Goal: Navigation & Orientation: Go to known website

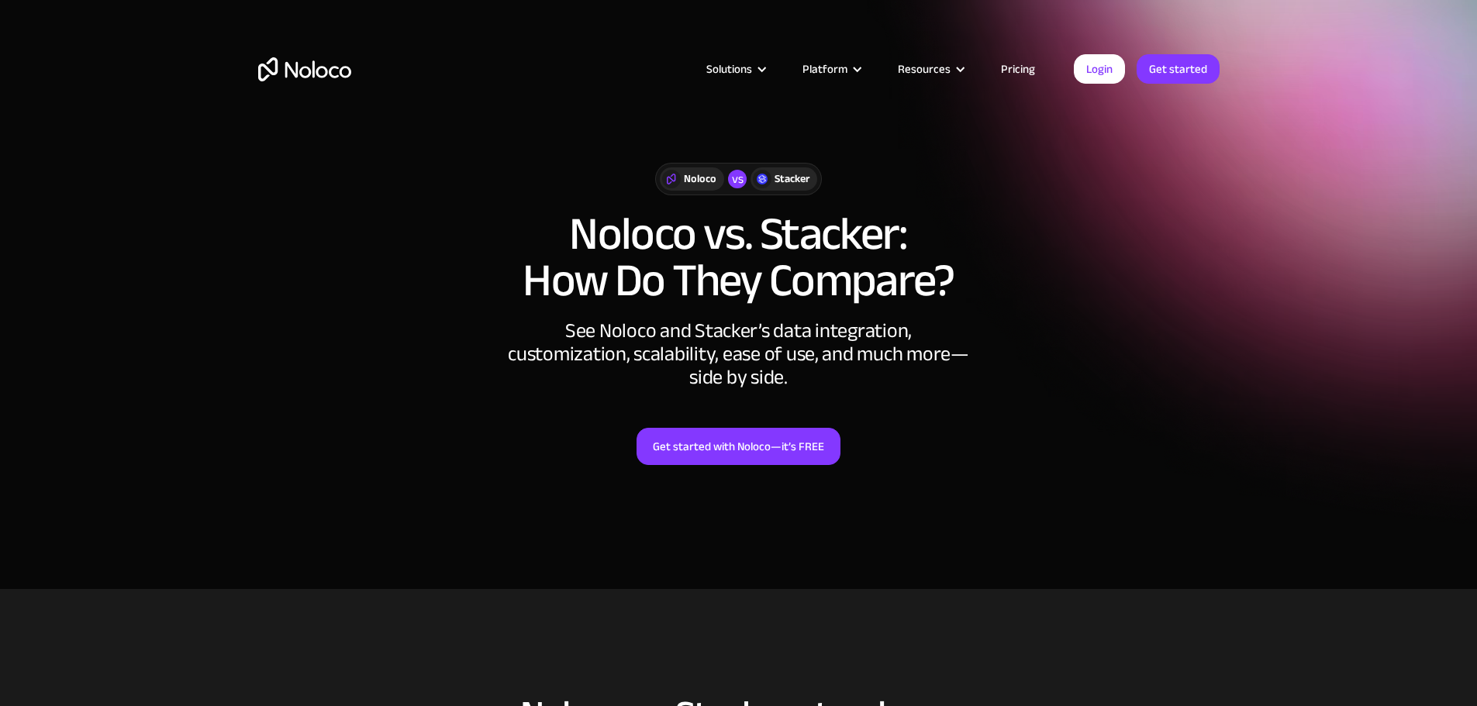
click at [1001, 71] on link "Pricing" at bounding box center [1018, 69] width 73 height 20
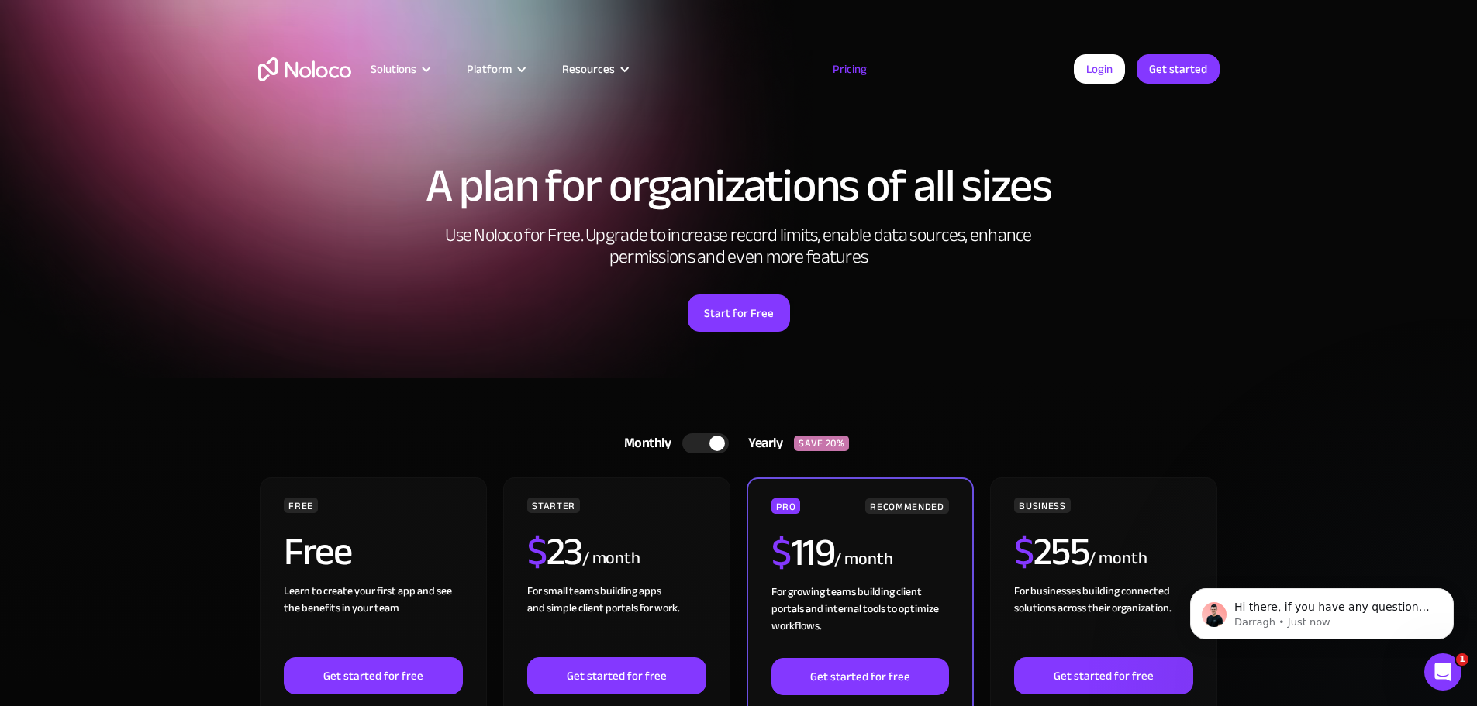
click at [285, 65] on img "home" at bounding box center [304, 69] width 93 height 24
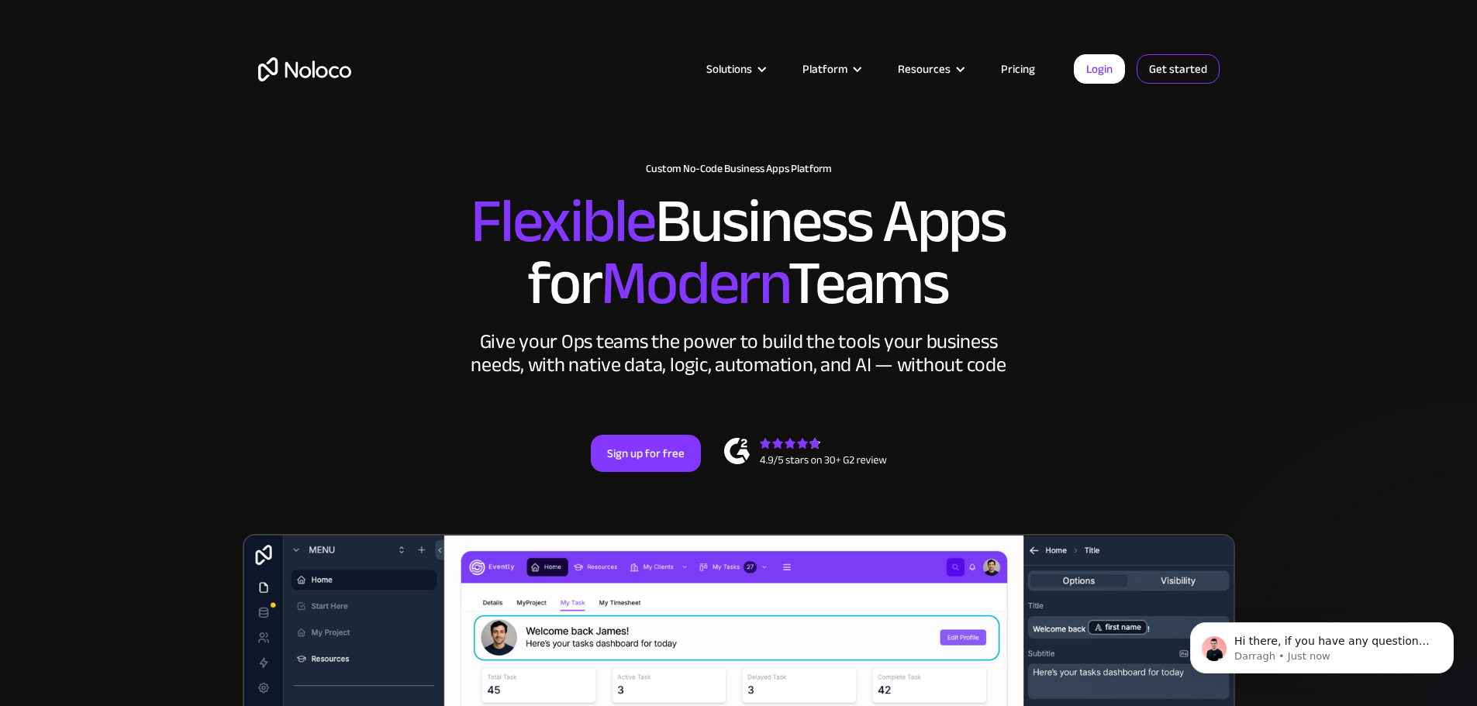
click at [1163, 72] on link "Get started" at bounding box center [1178, 68] width 83 height 29
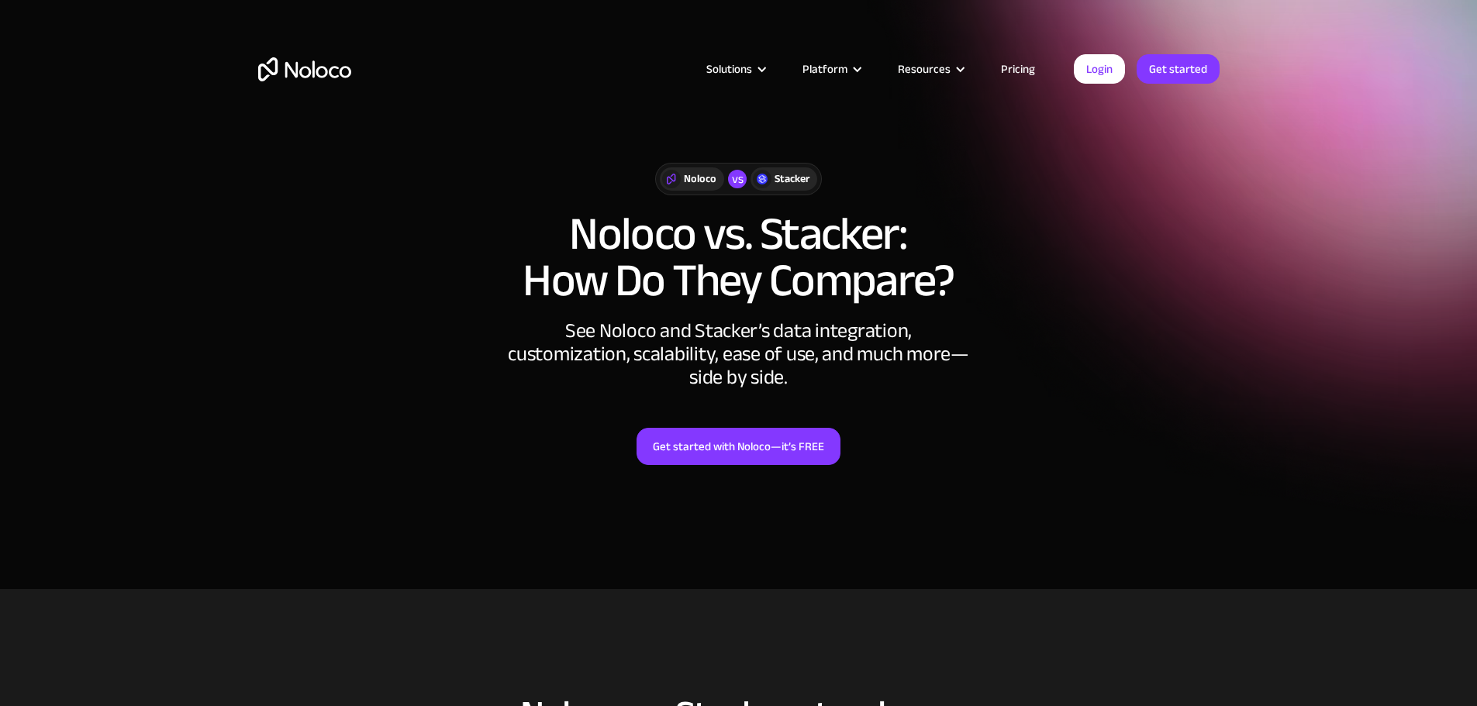
click at [1112, 81] on link "Login" at bounding box center [1099, 68] width 51 height 29
